Goal: Task Accomplishment & Management: Complete application form

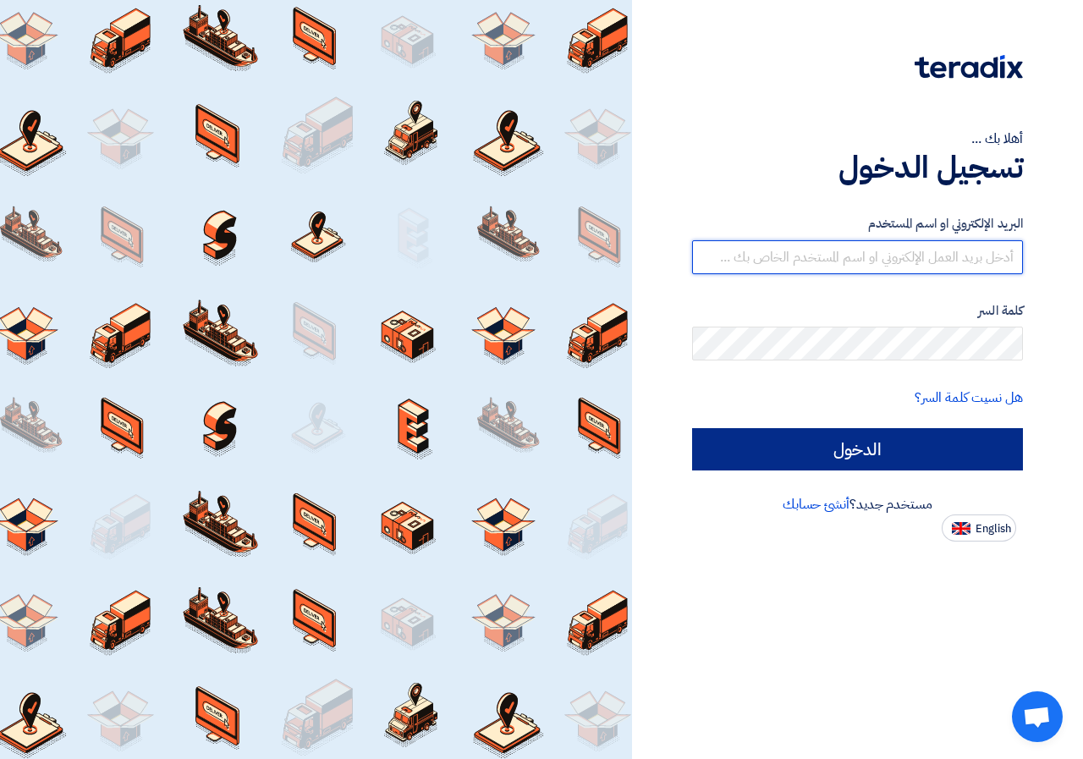
type input "[EMAIL_ADDRESS][DOMAIN_NAME]"
click at [966, 454] on input "الدخول" at bounding box center [857, 449] width 331 height 42
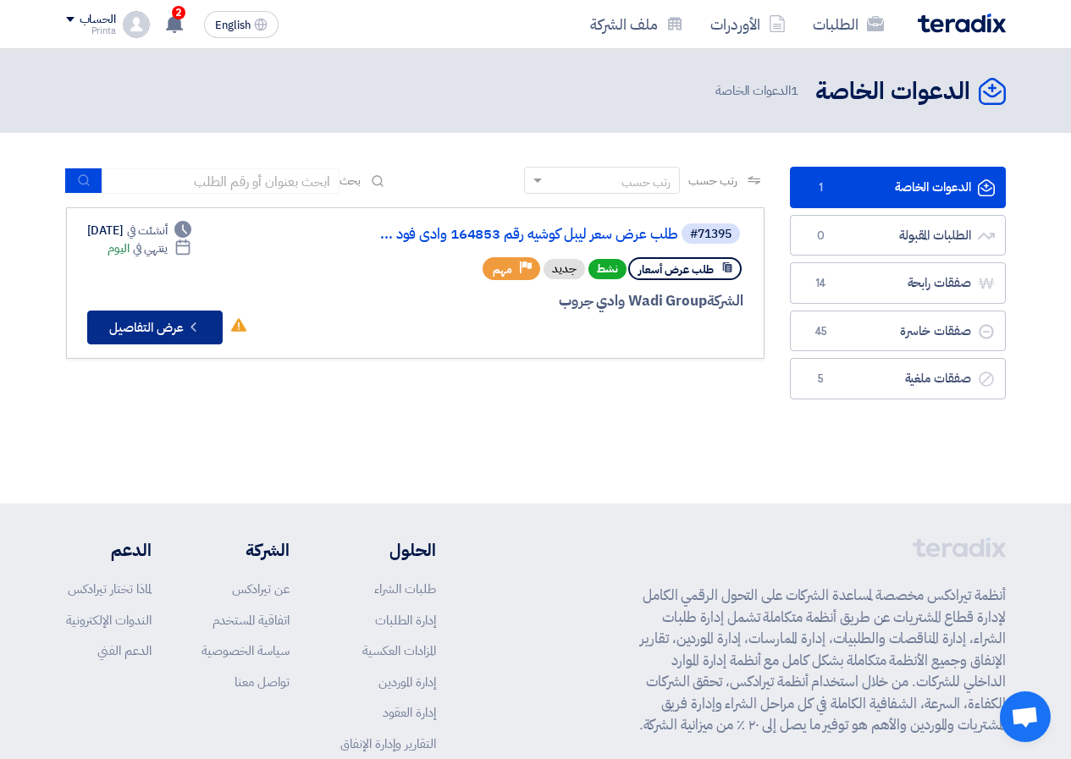
click at [173, 328] on button "Check details عرض التفاصيل" at bounding box center [154, 328] width 135 height 34
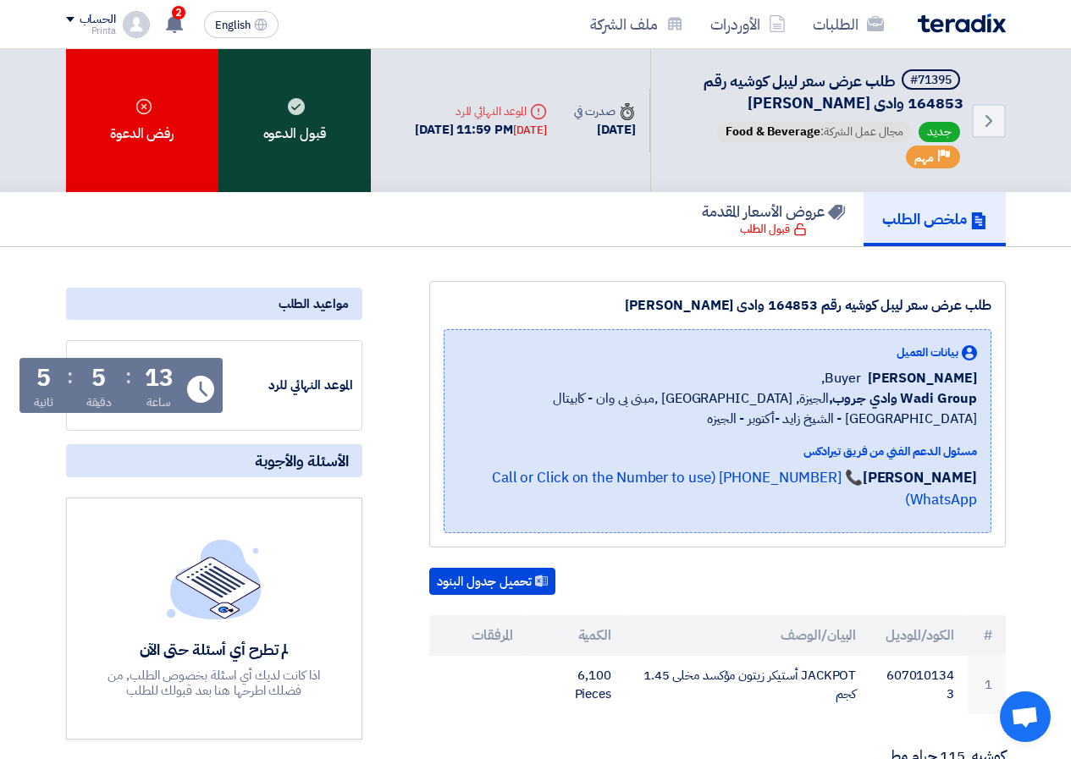
click at [279, 102] on div "قبول الدعوه" at bounding box center [294, 120] width 152 height 143
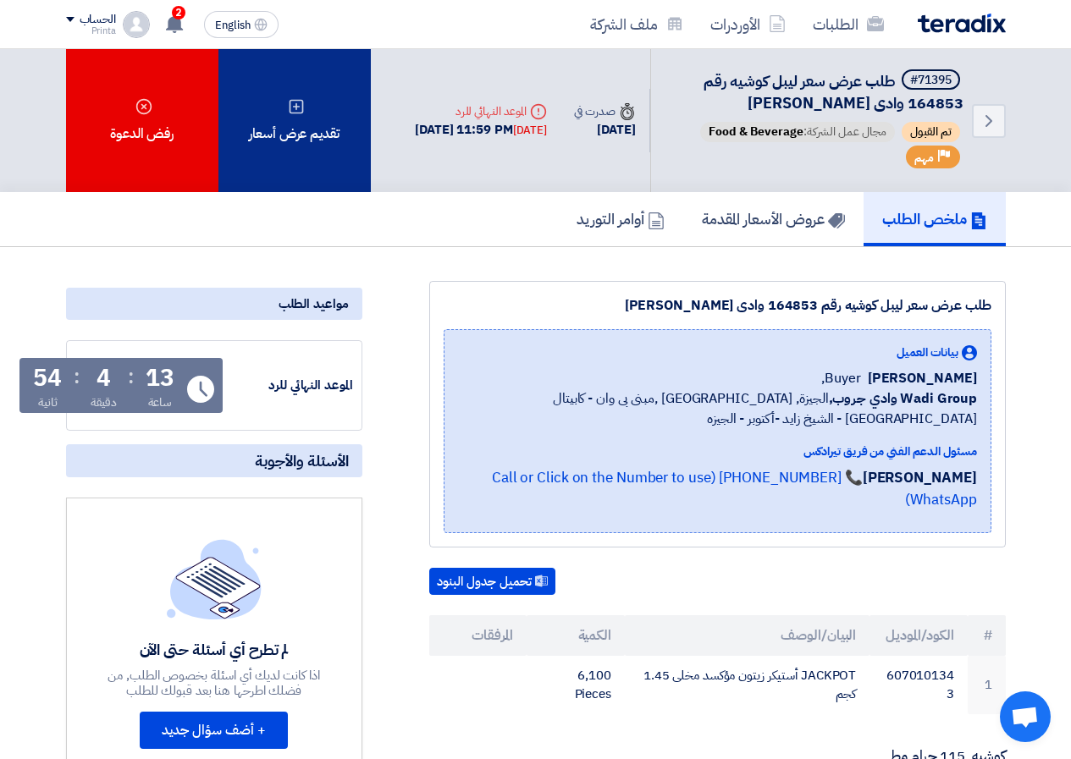
click at [323, 102] on div "تقديم عرض أسعار" at bounding box center [294, 120] width 152 height 143
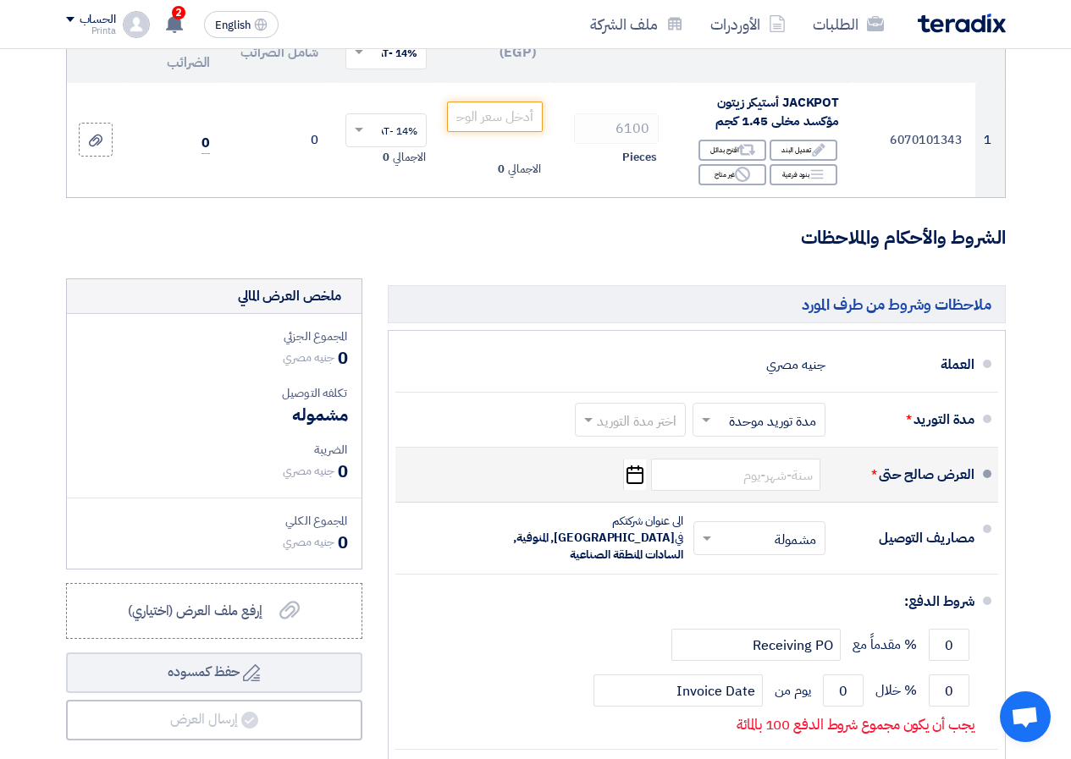
scroll to position [423, 0]
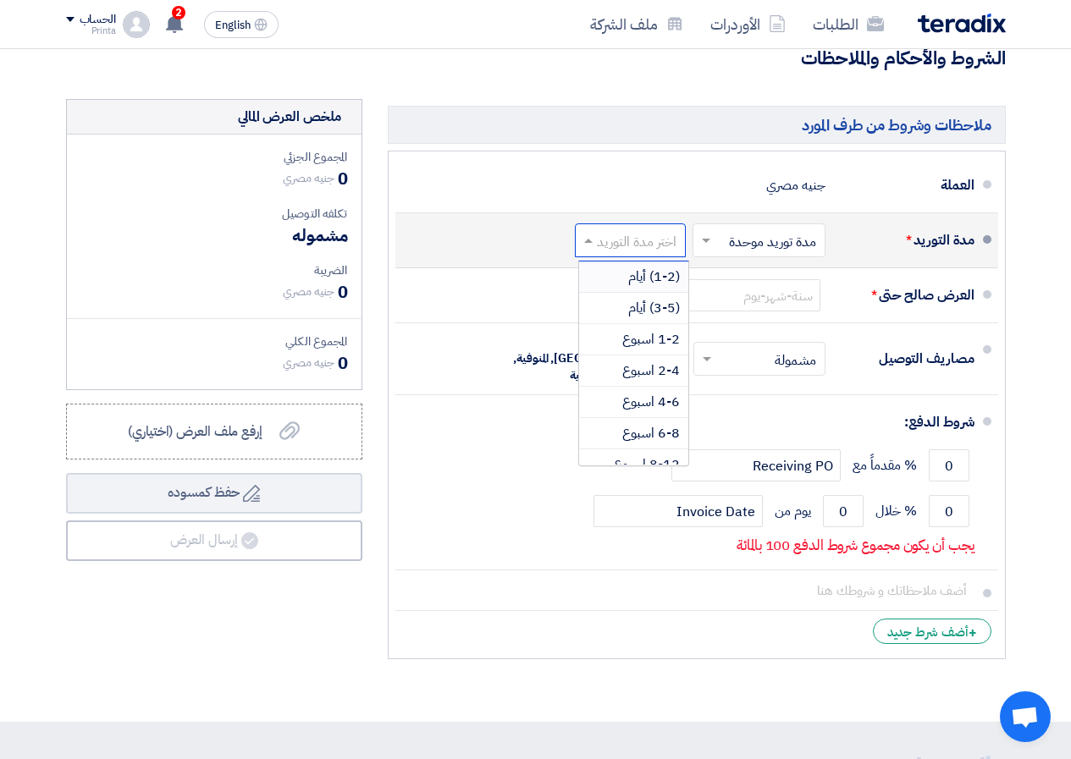
click at [626, 255] on input "text" at bounding box center [626, 242] width 102 height 25
click at [672, 344] on span "1-2 اسبوع" at bounding box center [651, 339] width 58 height 20
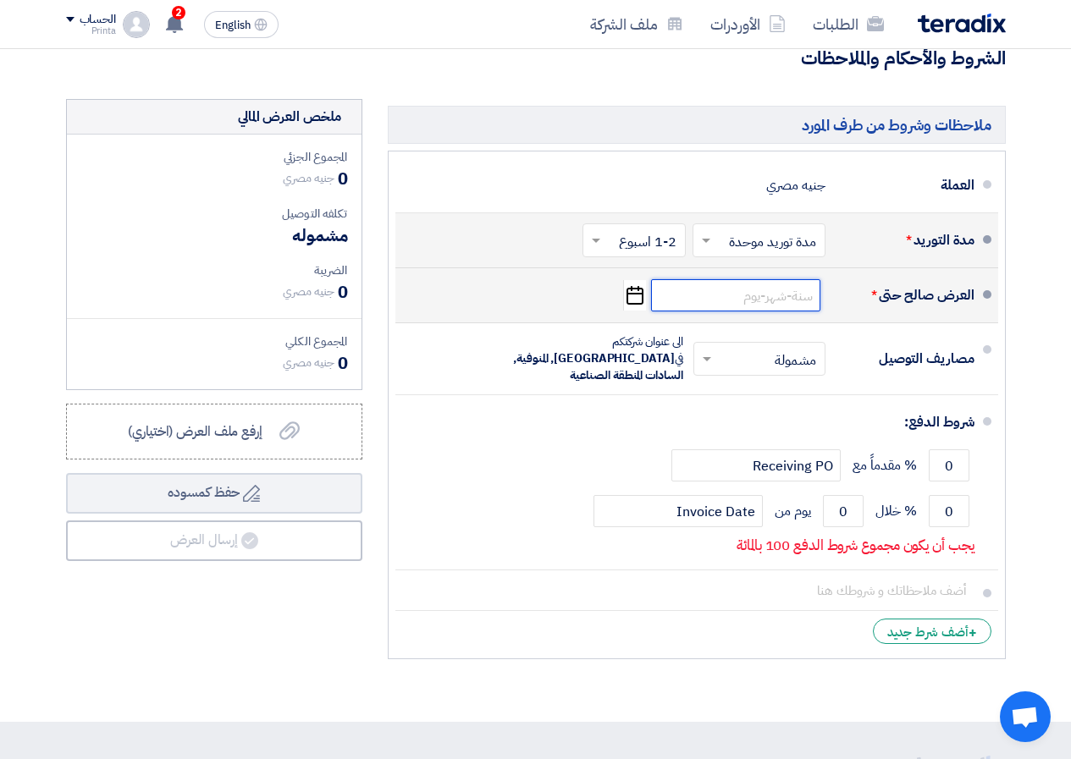
click at [720, 306] on input at bounding box center [735, 295] width 169 height 32
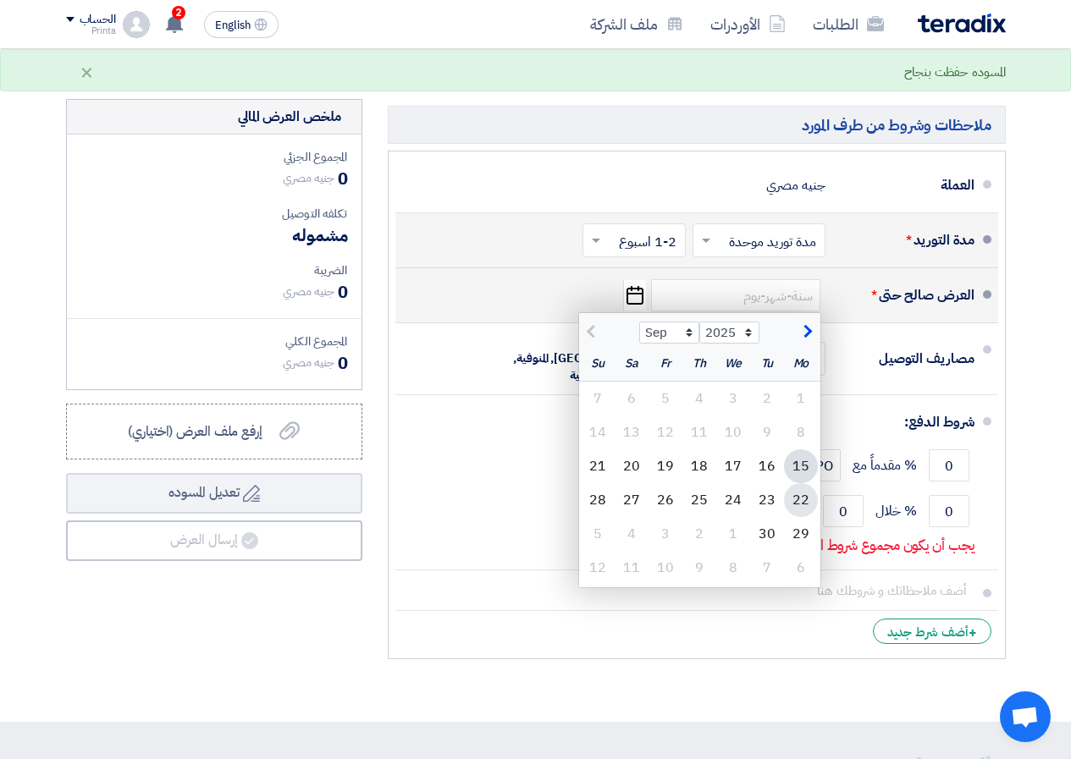
click at [801, 508] on div "22" at bounding box center [801, 500] width 34 height 34
type input "[DATE]"
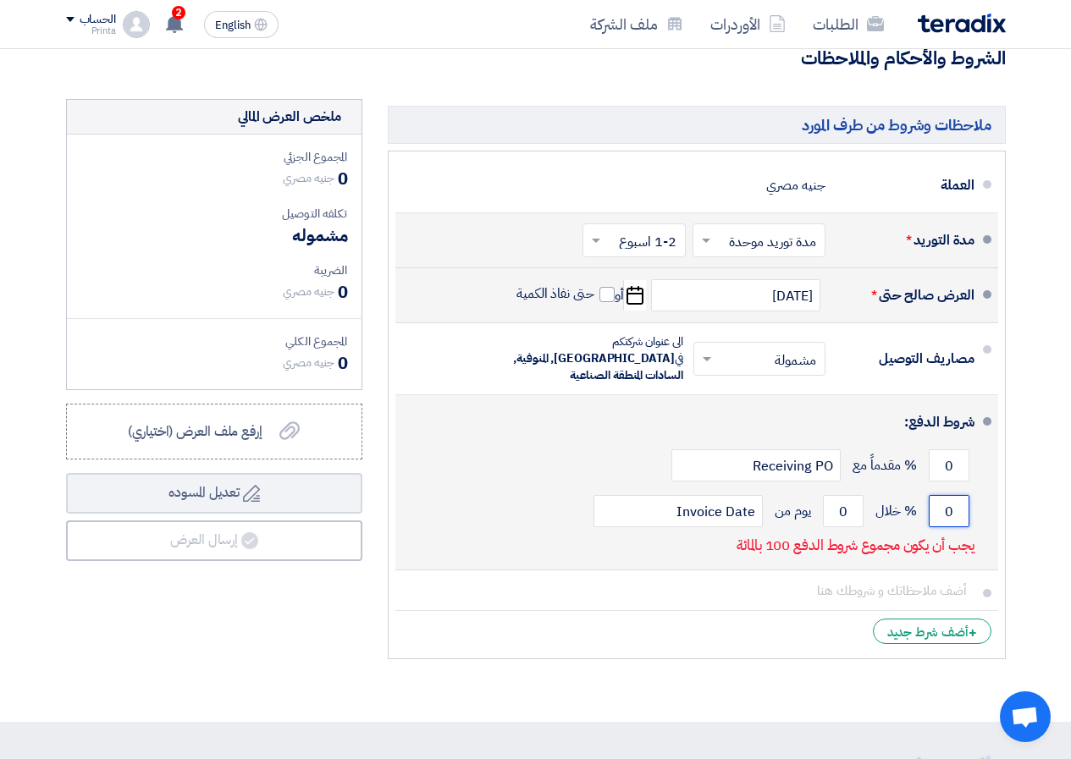
click at [940, 513] on input "0" at bounding box center [948, 511] width 41 height 32
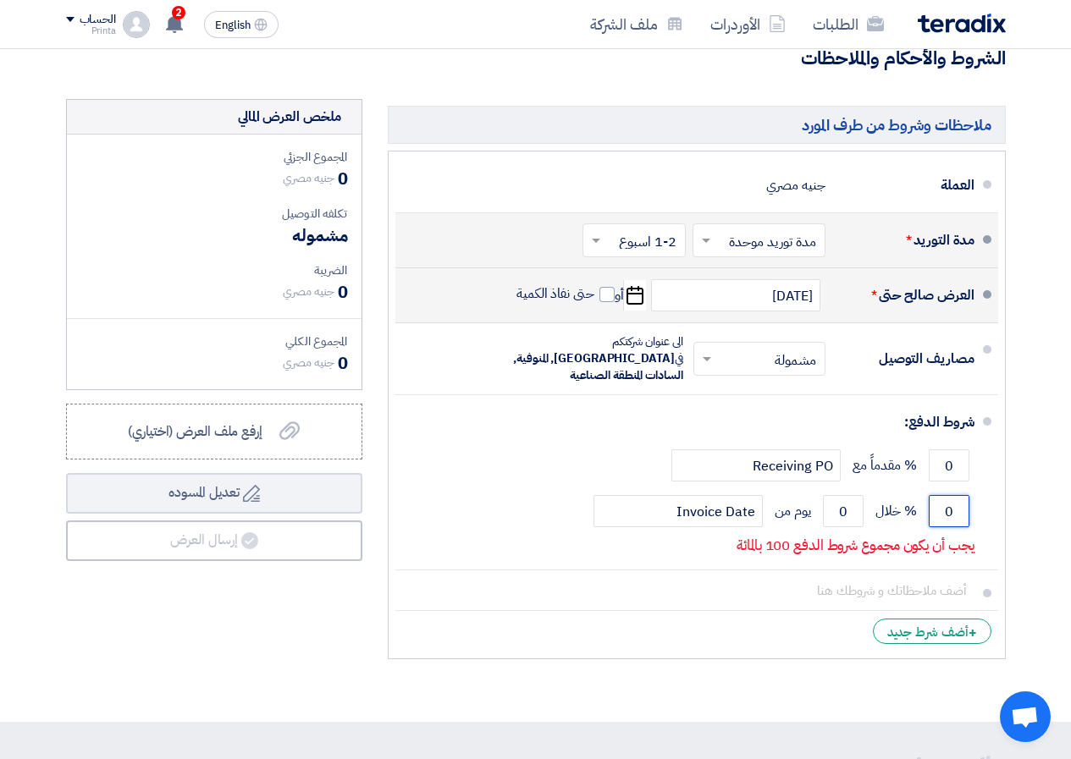
drag, startPoint x: 940, startPoint y: 513, endPoint x: 1010, endPoint y: 503, distance: 70.1
click at [1024, 507] on section "تفاصيل الطلب # الكود/الموديل البيان/الوصف الكمية/العدد سعر الوحدة (EGP) الضرائب…" at bounding box center [535, 228] width 1071 height 988
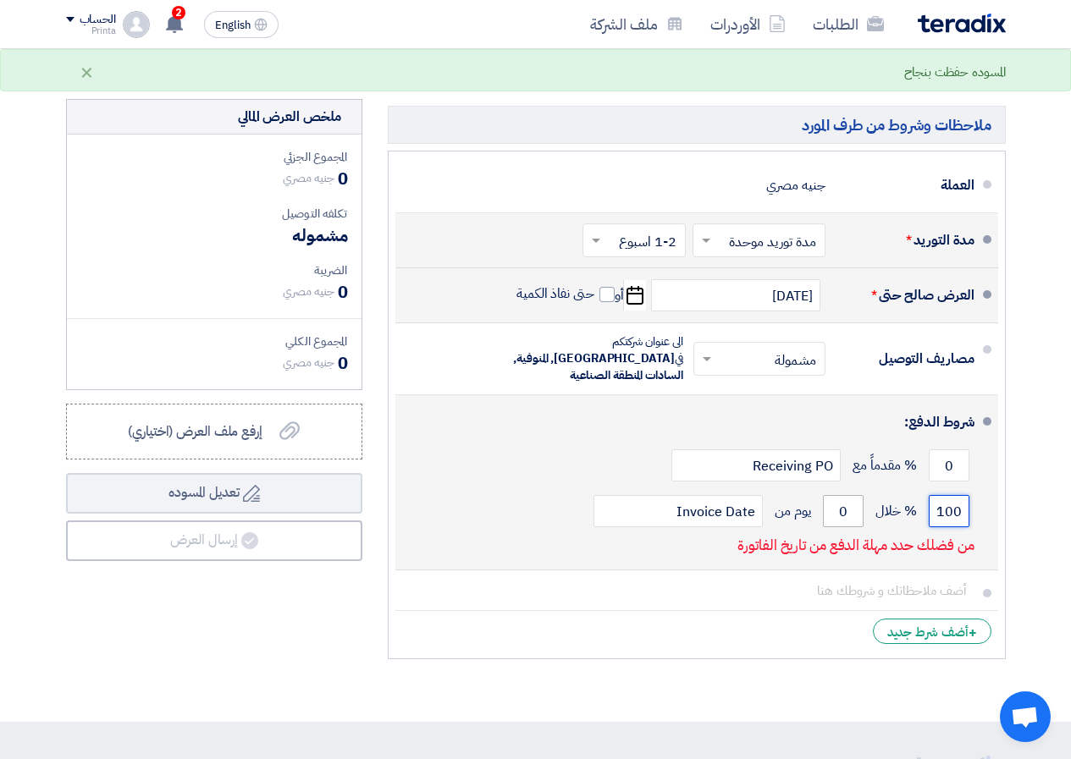
type input "100"
drag, startPoint x: 844, startPoint y: 507, endPoint x: 834, endPoint y: 509, distance: 10.5
click at [834, 509] on input "0" at bounding box center [843, 511] width 41 height 32
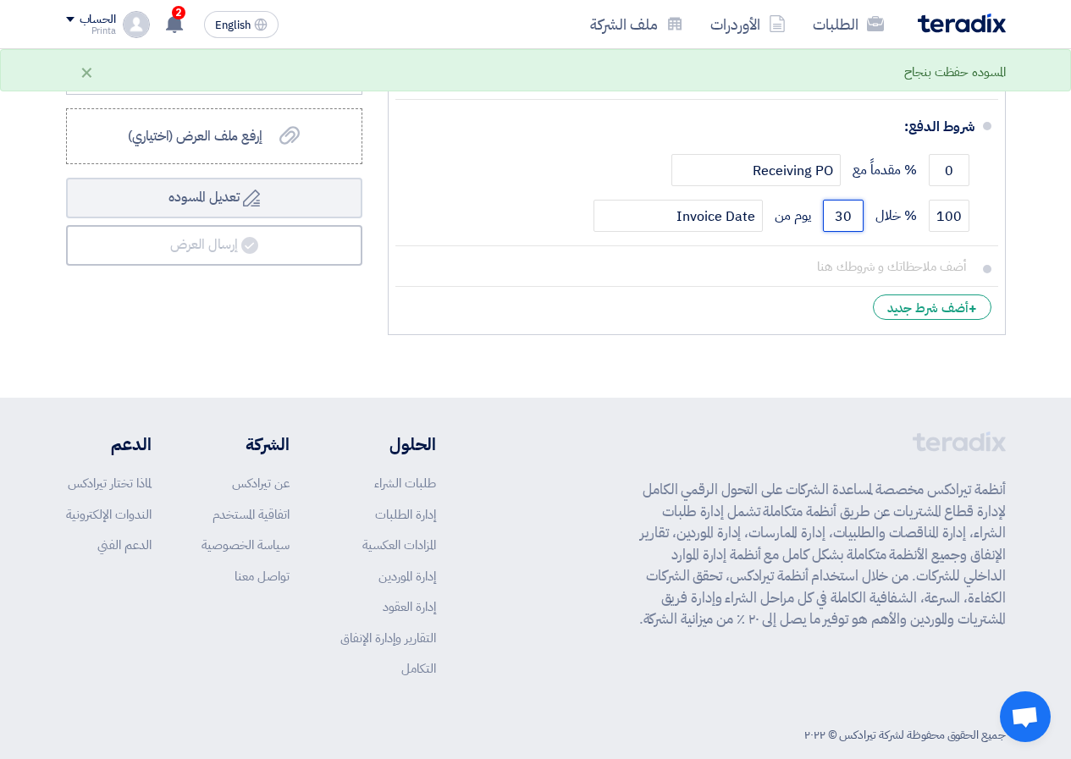
scroll to position [742, 0]
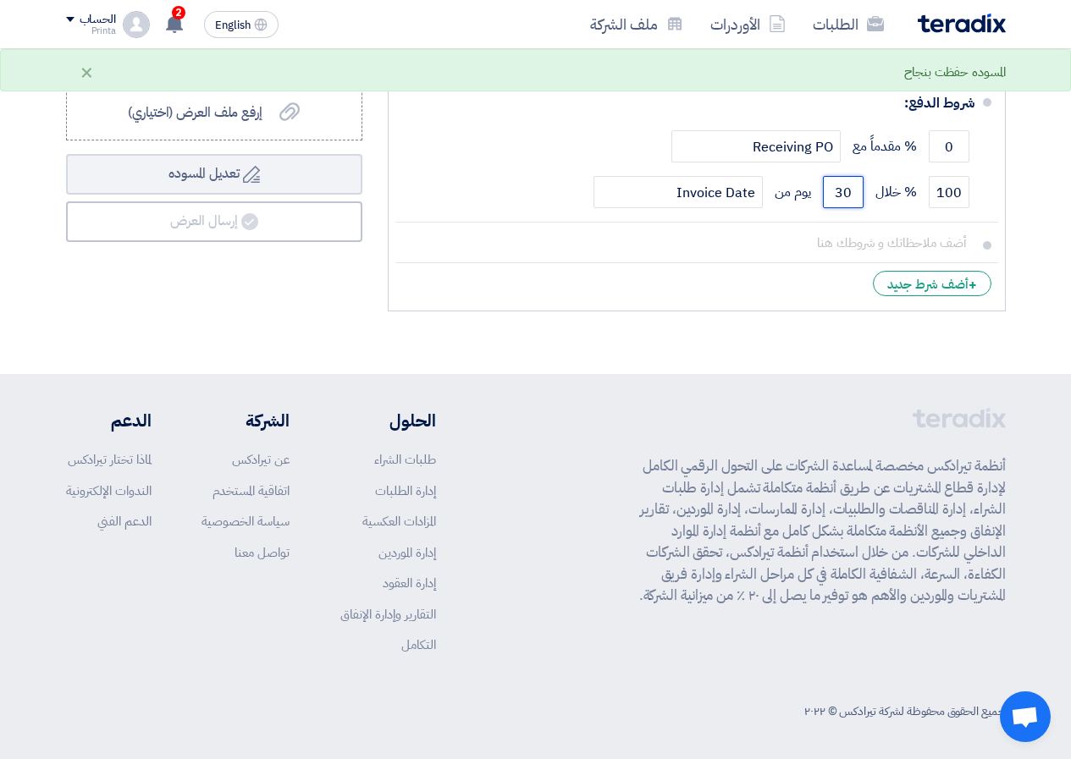
type input "30"
